Goal: Task Accomplishment & Management: Manage account settings

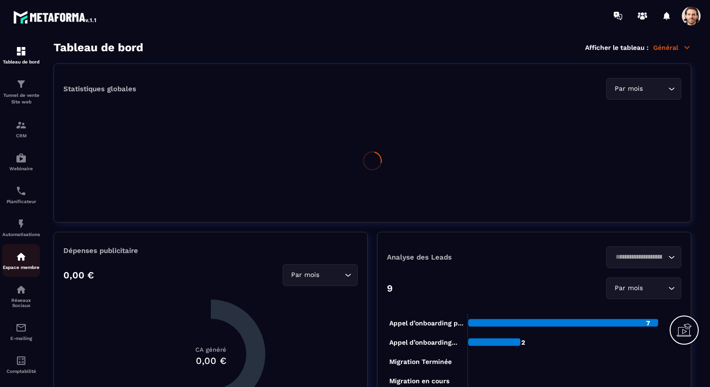
click at [15, 258] on div "Espace membre" at bounding box center [21, 260] width 38 height 19
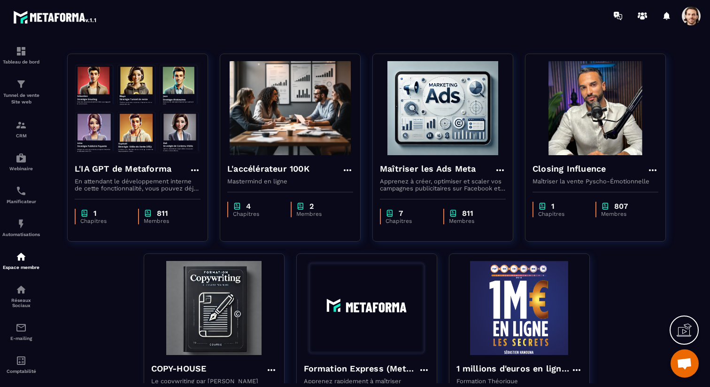
scroll to position [71, 0]
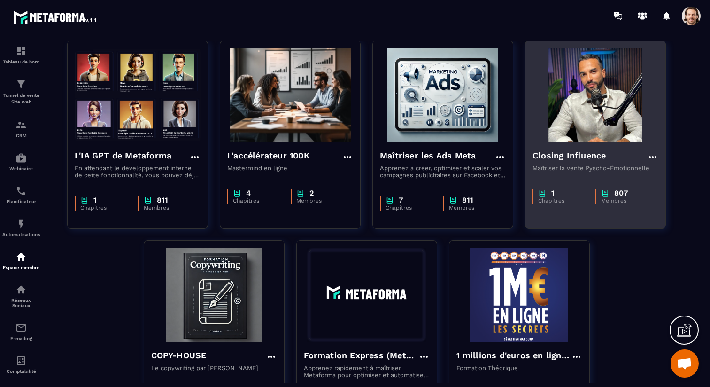
click at [590, 155] on h4 "Closing Influence" at bounding box center [569, 155] width 73 height 13
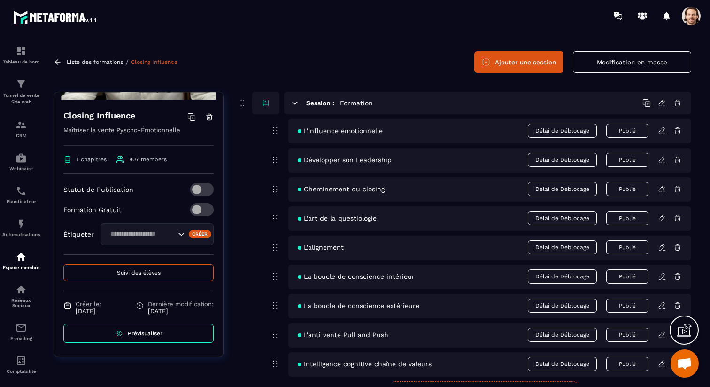
scroll to position [34, 0]
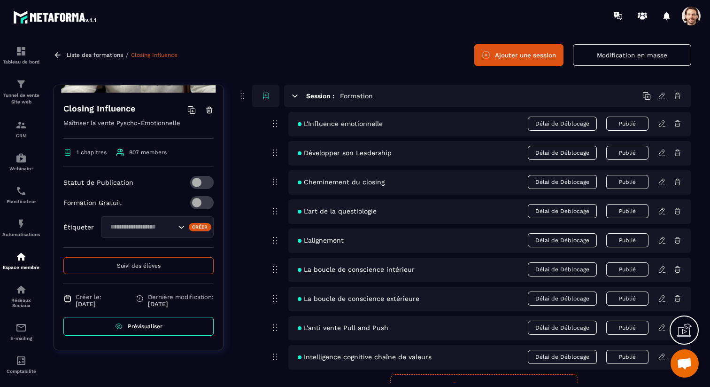
click at [167, 265] on button "Suivi des élèves" at bounding box center [138, 265] width 150 height 17
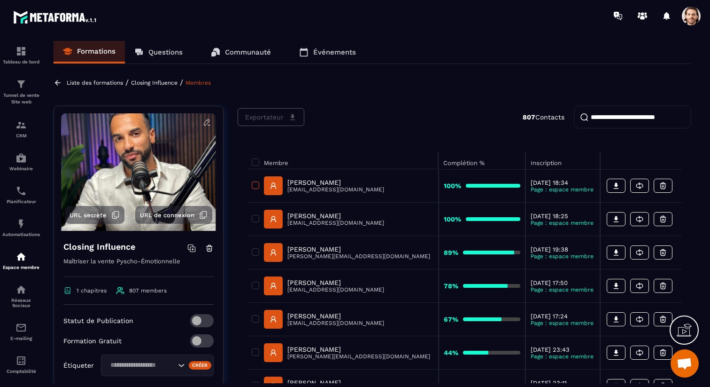
click at [258, 187] on span at bounding box center [256, 185] width 8 height 8
click at [298, 115] on button "Exportateur" at bounding box center [271, 117] width 67 height 18
click at [307, 187] on p "[EMAIL_ADDRESS][DOMAIN_NAME]" at bounding box center [335, 189] width 97 height 7
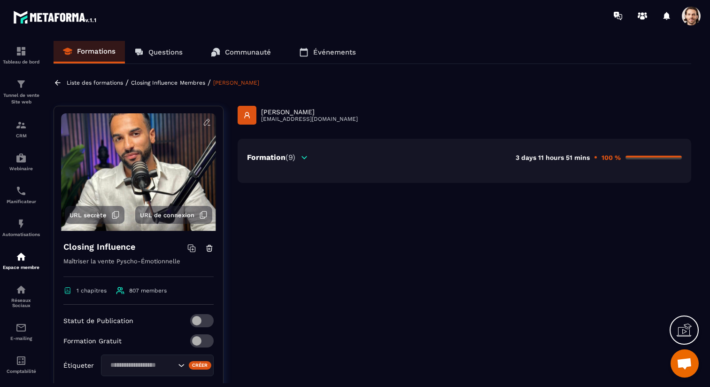
click at [307, 157] on icon at bounding box center [304, 157] width 8 height 8
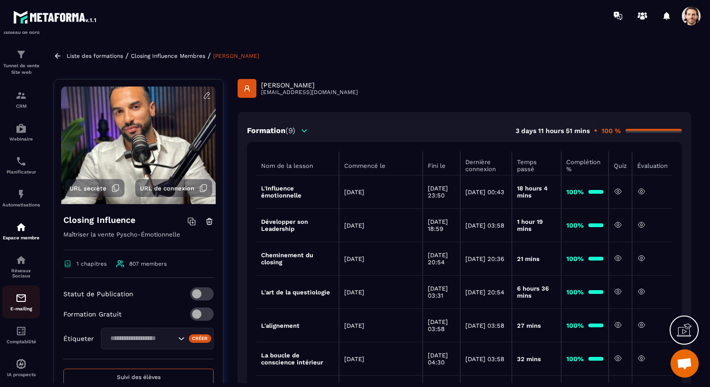
scroll to position [47, 0]
